Goal: Transaction & Acquisition: Book appointment/travel/reservation

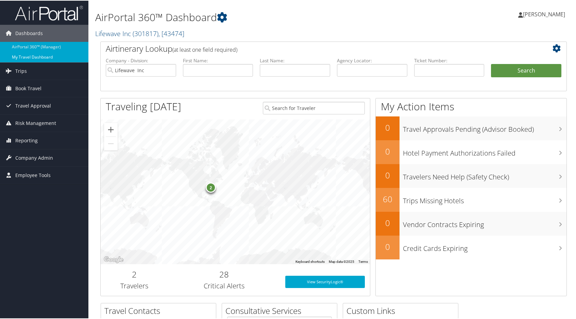
click at [28, 55] on link "My Travel Dashboard" at bounding box center [44, 56] width 88 height 10
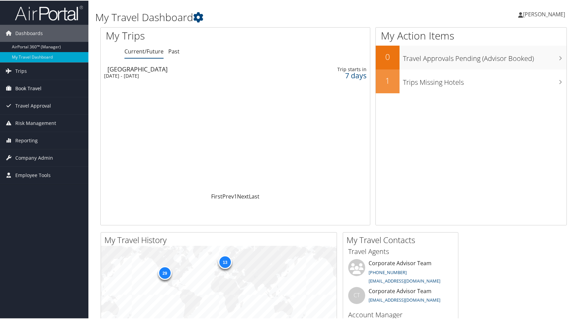
click at [33, 89] on span "Book Travel" at bounding box center [28, 87] width 26 height 17
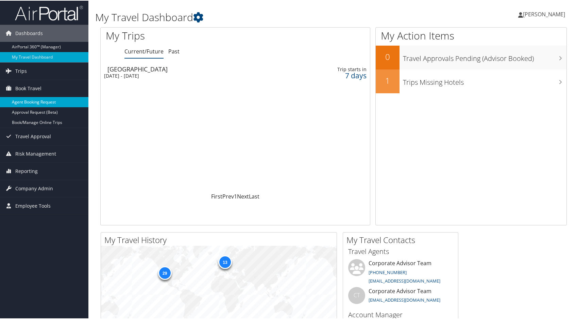
click at [35, 100] on link "Agent Booking Request" at bounding box center [44, 101] width 88 height 10
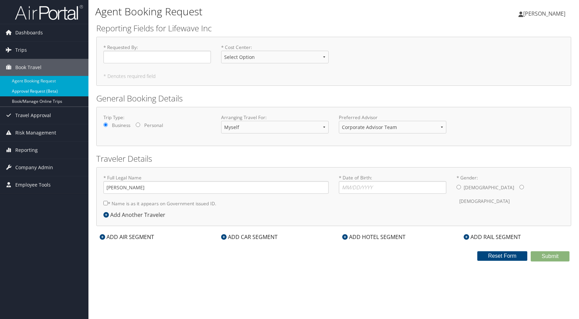
click at [38, 90] on link "Approval Request (Beta)" at bounding box center [44, 91] width 88 height 10
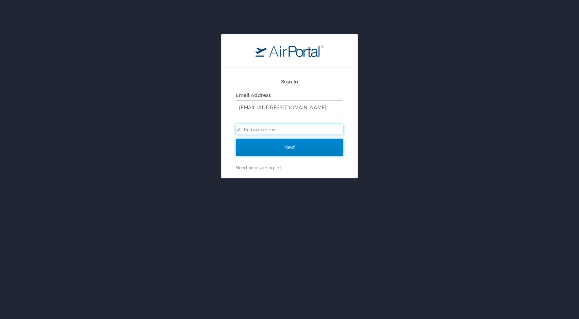
click at [281, 146] on input "Next" at bounding box center [289, 147] width 107 height 17
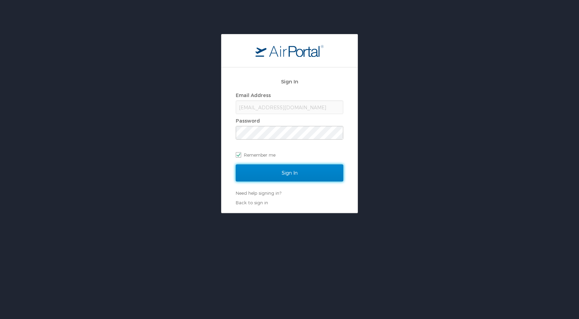
click at [280, 172] on input "Sign In" at bounding box center [289, 172] width 107 height 17
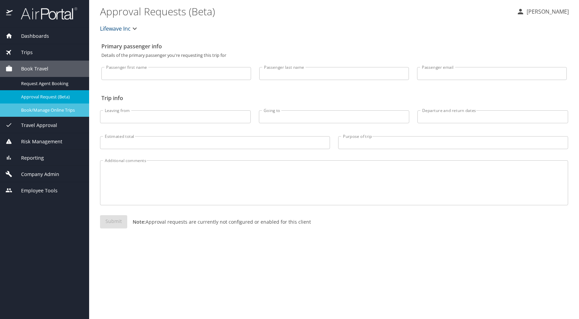
click at [37, 112] on span "Book/Manage Online Trips" at bounding box center [51, 110] width 60 height 6
